Goal: Connect with others: Connect with others

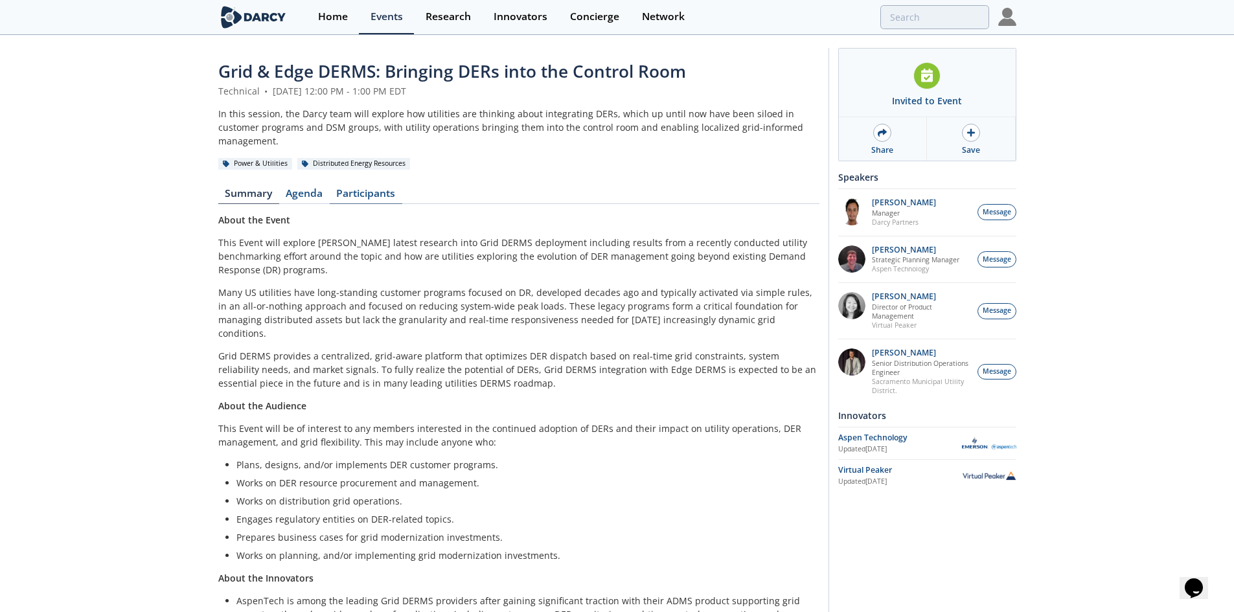
click at [364, 189] on link "Participants" at bounding box center [366, 197] width 73 height 16
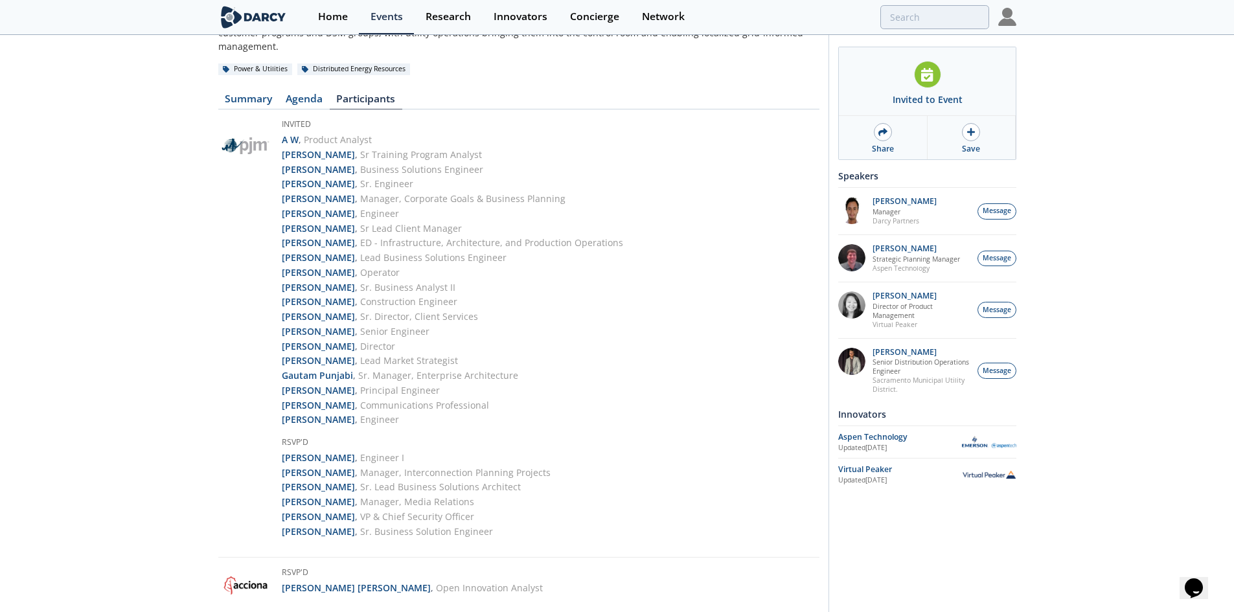
scroll to position [65, 0]
